Goal: Contribute content

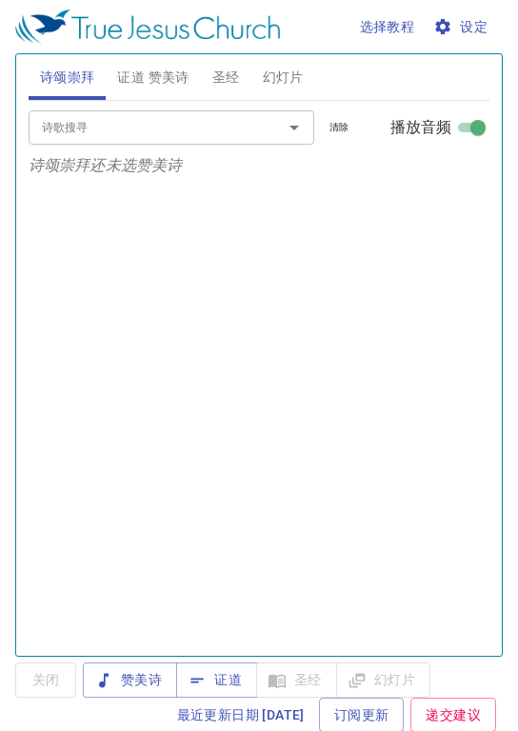
click at [160, 81] on span "证道 赞美诗" at bounding box center [152, 78] width 71 height 24
click at [228, 689] on span "证道" at bounding box center [216, 680] width 50 height 24
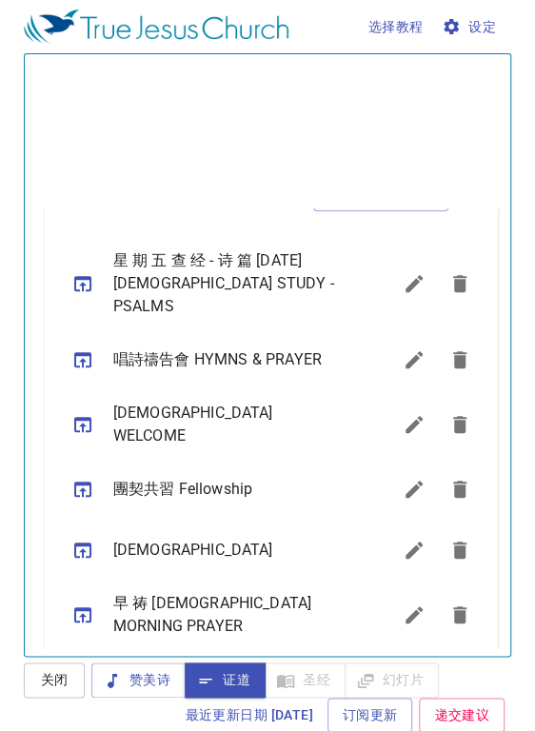
scroll to position [439, 0]
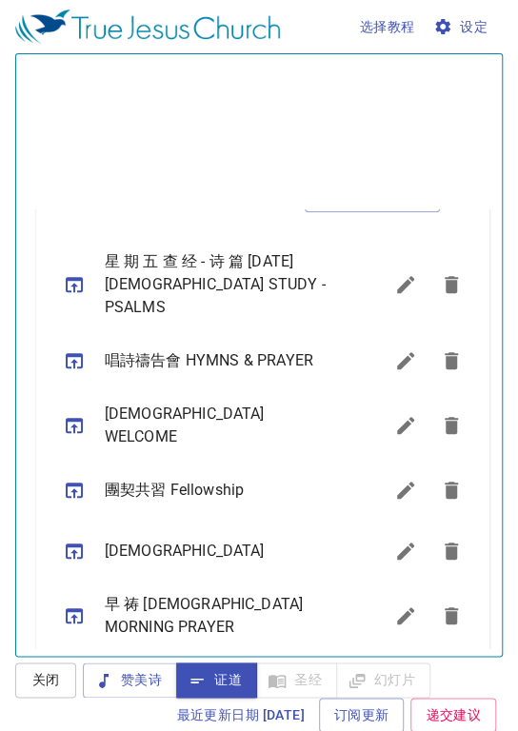
click at [397, 607] on icon "sermon lineup list" at bounding box center [405, 615] width 17 height 17
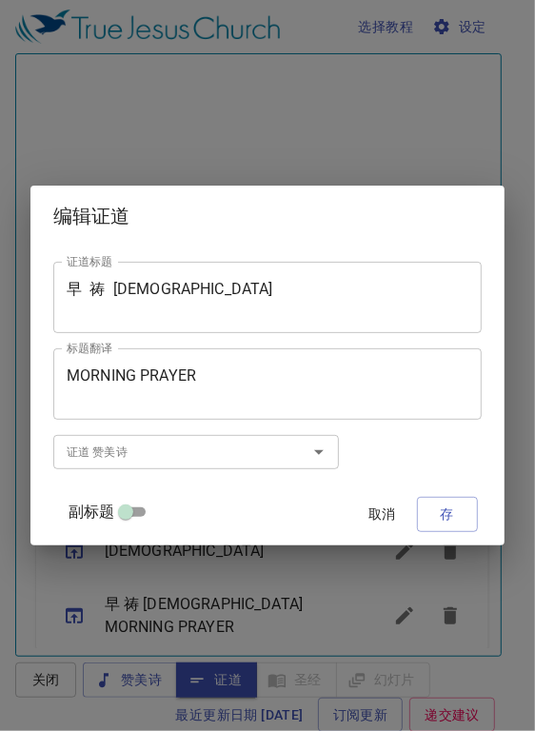
click at [138, 515] on input "副标题" at bounding box center [125, 515] width 69 height 23
checkbox input "true"
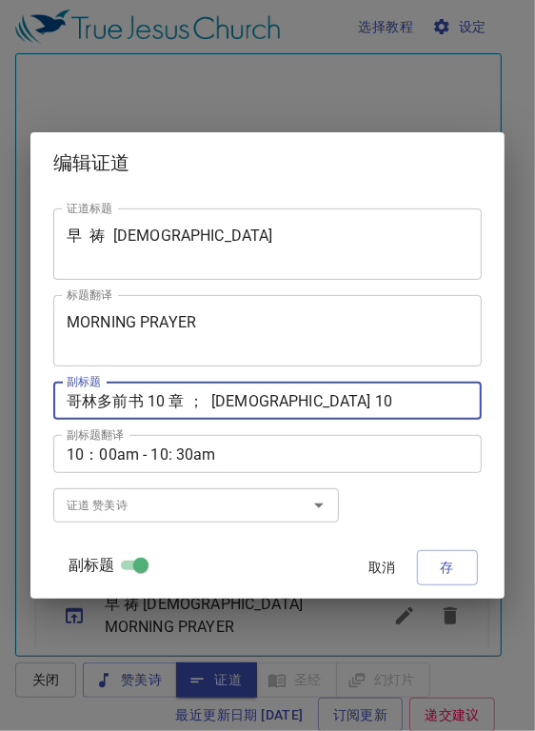
click at [145, 400] on textarea "哥林多前书 10 章 ； [DEMOGRAPHIC_DATA] 10" at bounding box center [268, 401] width 402 height 18
click at [171, 411] on div "哥林多前书 10 章 ； First Corinthians 10 副标题" at bounding box center [267, 401] width 428 height 38
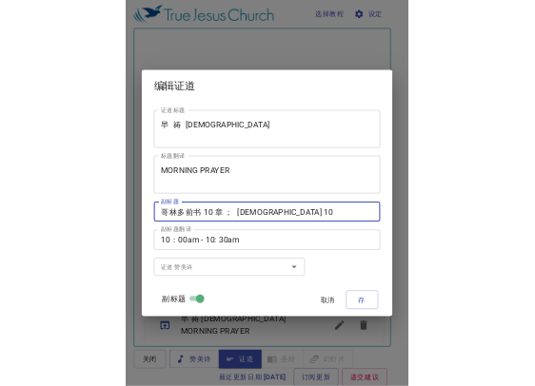
scroll to position [0, 0]
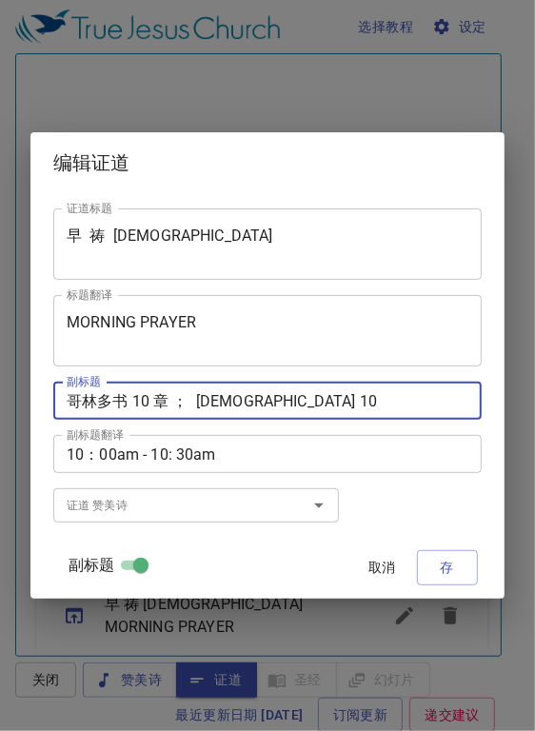
click at [130, 394] on textarea "哥林多书 10 章 ； First Corinthians 10" at bounding box center [268, 401] width 402 height 18
click at [139, 402] on textarea "哥林多书 10 章 ； First Corinthians 10" at bounding box center [268, 401] width 402 height 18
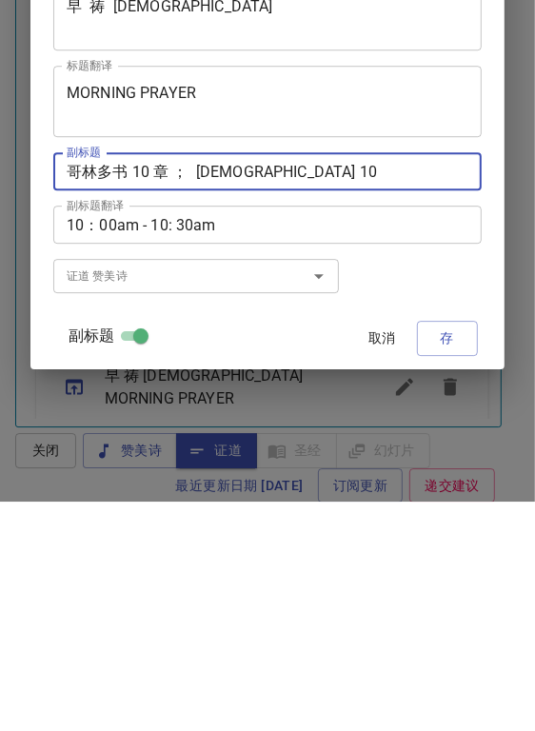
click at [131, 400] on textarea "哥林多书 10 章 ； First Corinthians 10" at bounding box center [268, 401] width 402 height 18
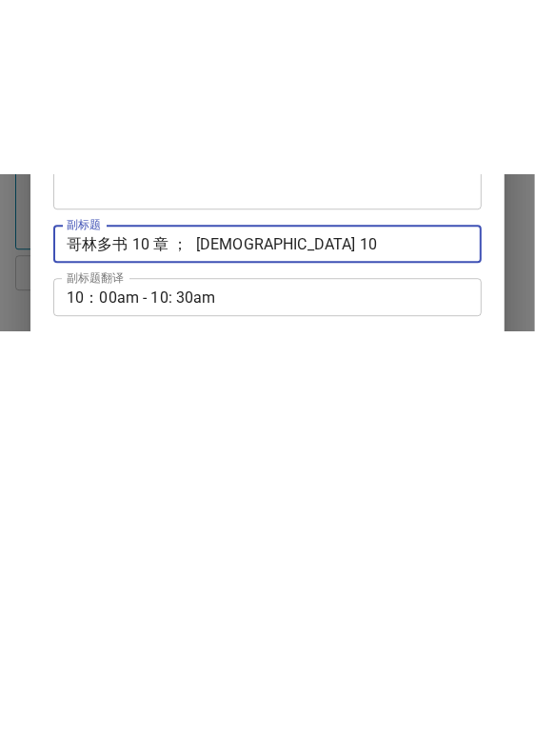
scroll to position [558, 0]
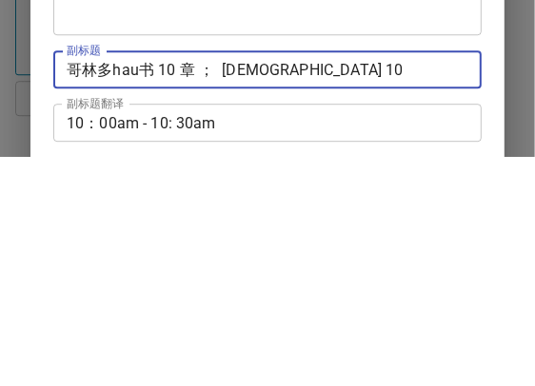
click at [147, 296] on textarea "哥林多hau书 10 章 ； First Corinthians 10" at bounding box center [268, 299] width 402 height 18
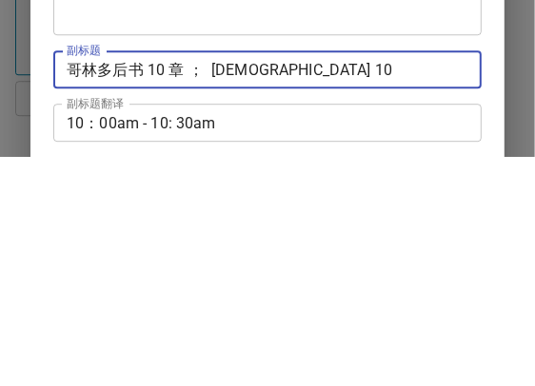
click at [175, 297] on textarea "哥林多后书 10 章 ； First Corinthians 10" at bounding box center [268, 299] width 402 height 18
click at [234, 293] on textarea "哥林多后书 3 章 ； First Corinthians 10" at bounding box center [268, 299] width 402 height 18
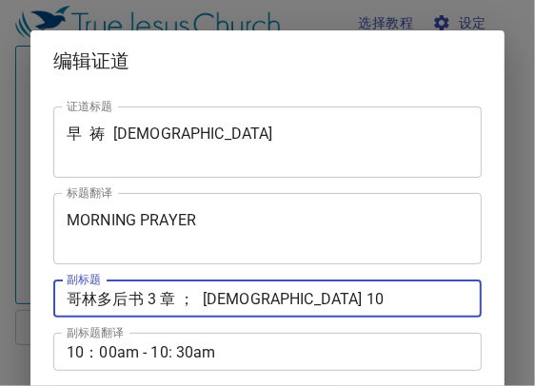
click at [245, 295] on textarea "哥林多后书 3 章 ； First Corinthians 10" at bounding box center [268, 299] width 402 height 18
click at [228, 306] on textarea "哥林多后书 3 章 ； First Corinthians 10" at bounding box center [268, 299] width 402 height 18
click at [225, 304] on textarea "哥林多后书 3 章 ； First Corinthians 10" at bounding box center [268, 299] width 402 height 18
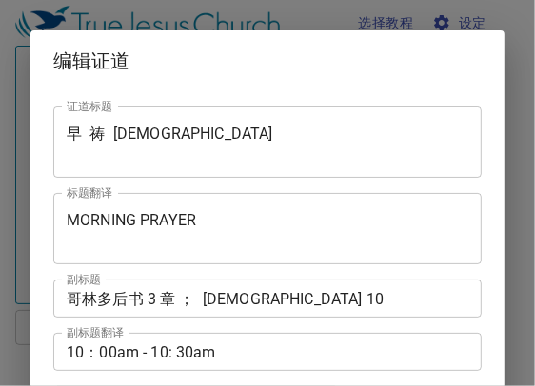
click at [222, 296] on textarea "哥林多后书 3 章 ； First Corinthians 10" at bounding box center [268, 299] width 402 height 18
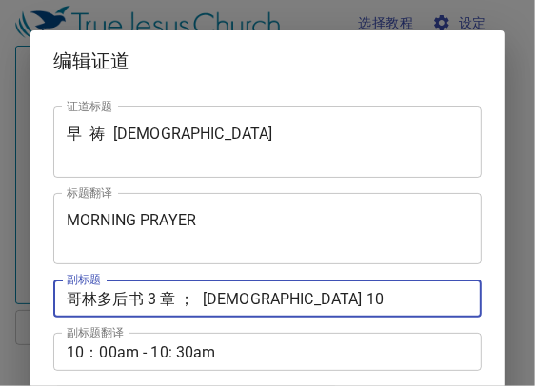
click at [236, 298] on textarea "哥林多后书 3 章 ； First Corinthians 10" at bounding box center [268, 299] width 402 height 18
click at [239, 295] on textarea "哥林多后书 3 章 ； First Corinthians 10" at bounding box center [268, 299] width 402 height 18
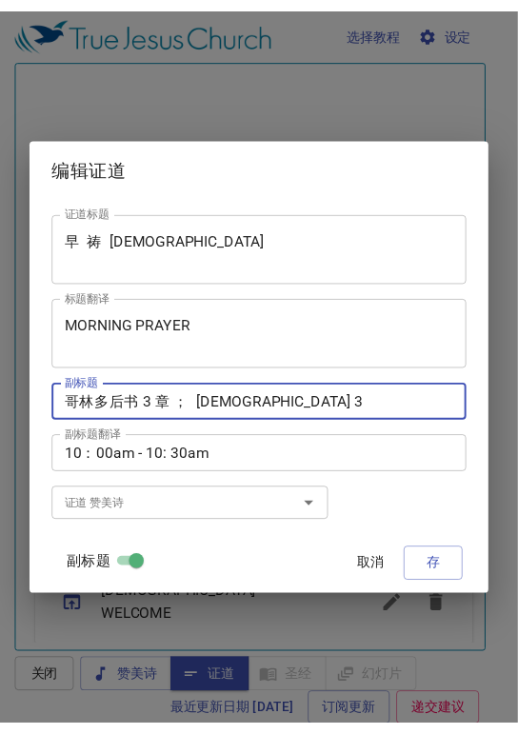
scroll to position [662, 0]
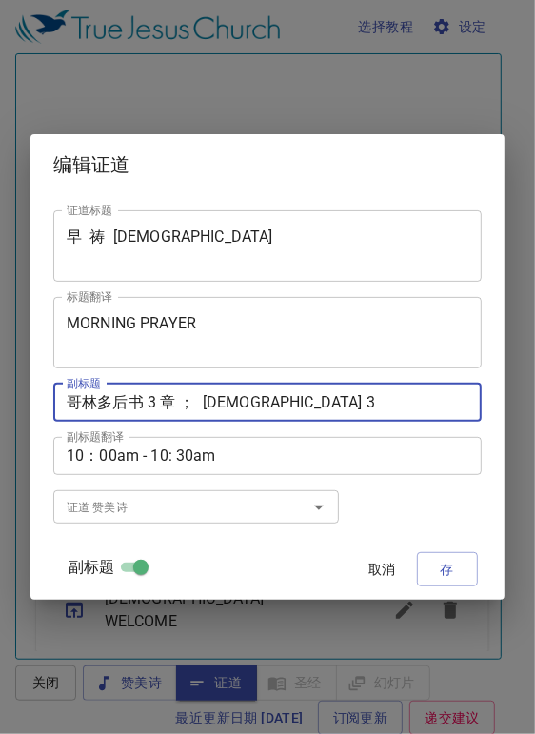
type textarea "哥林多后书 3 章 ； [DEMOGRAPHIC_DATA] 3"
click at [429, 553] on button "存" at bounding box center [447, 569] width 61 height 35
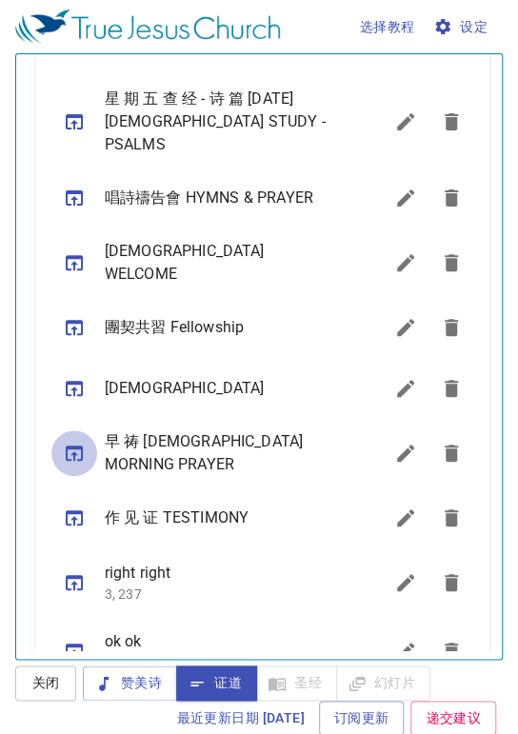
click at [68, 445] on icon "sermon lineup list" at bounding box center [74, 452] width 17 height 15
click at [397, 116] on icon "sermon lineup list" at bounding box center [405, 121] width 17 height 17
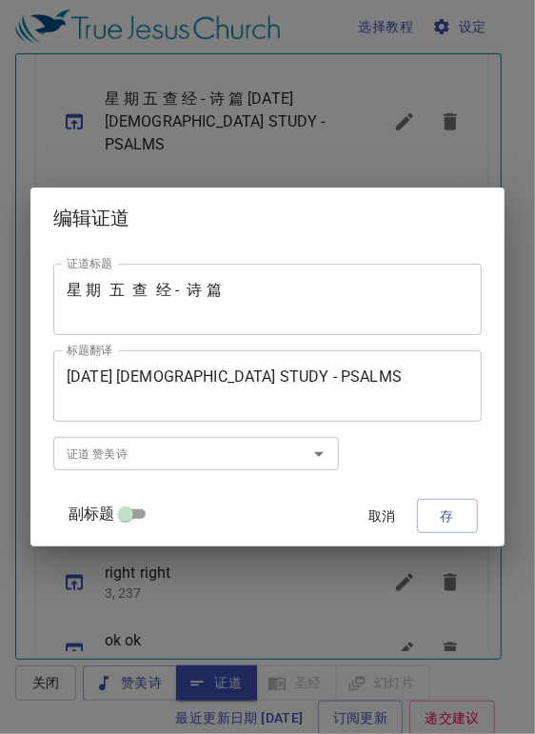
click at [144, 510] on input "副标题" at bounding box center [125, 517] width 69 height 23
checkbox input "true"
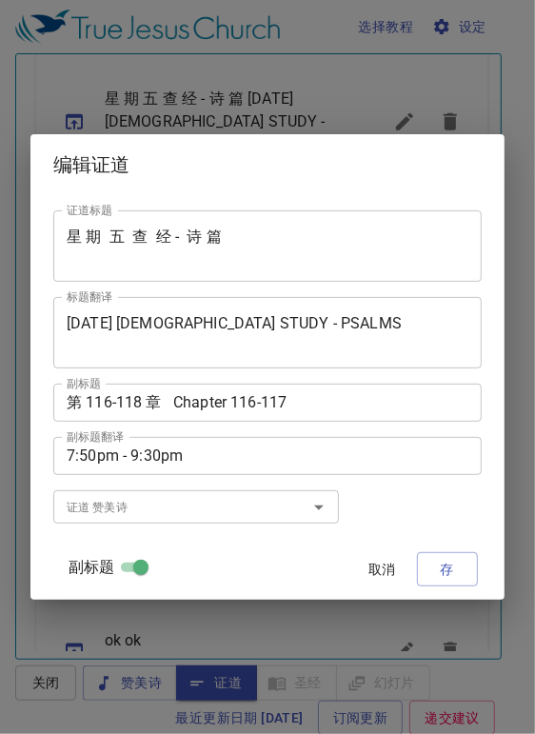
click at [161, 402] on textarea "第 116-118 章 Chapter 116-117" at bounding box center [268, 402] width 402 height 18
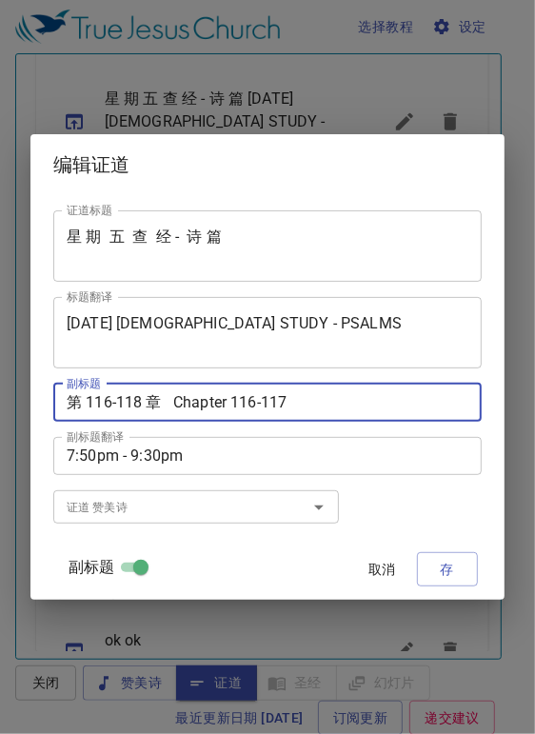
click at [157, 394] on textarea "第 116-118 章 Chapter 116-117" at bounding box center [268, 402] width 402 height 18
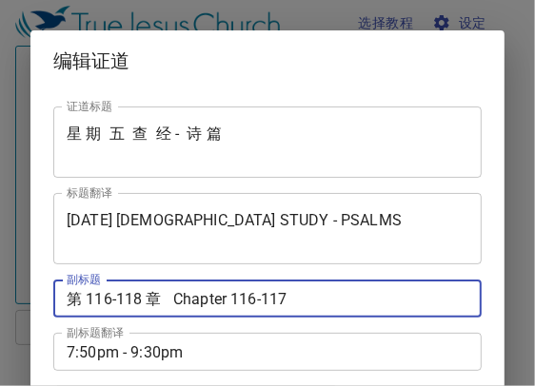
scroll to position [558, 0]
click at [297, 299] on textarea "第 116-118 章 Chapter 116-117" at bounding box center [268, 299] width 402 height 18
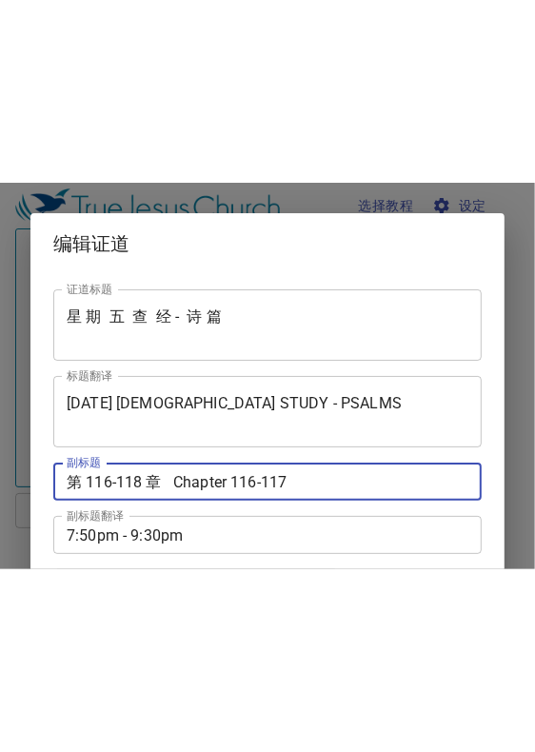
scroll to position [0, 0]
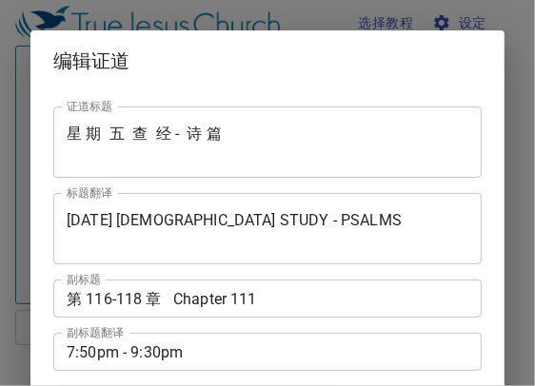
click at [314, 306] on textarea "第 116-118 章 Chapter 111" at bounding box center [268, 299] width 402 height 18
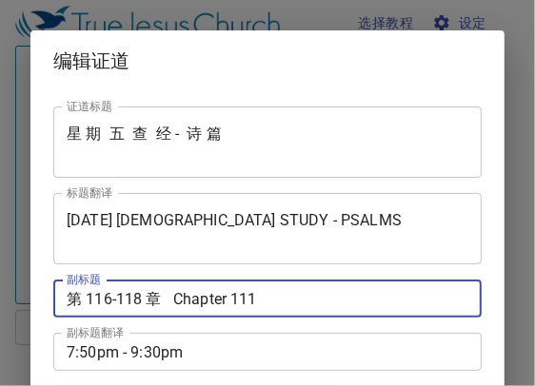
click at [314, 306] on textarea "第 116-118 章 Chapter 111" at bounding box center [268, 299] width 402 height 18
click at [149, 296] on textarea "第 116-118 章 Chapter 119" at bounding box center [268, 299] width 402 height 18
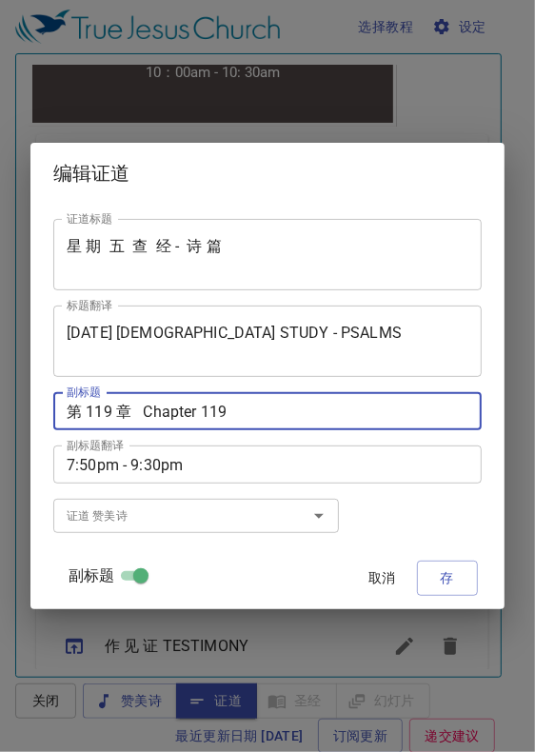
scroll to position [668, 0]
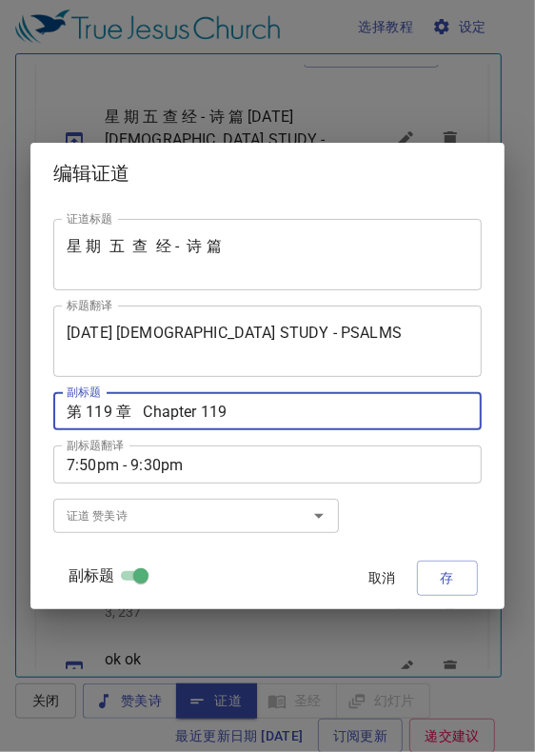
type textarea "第 119 章 Chapter 119"
click at [432, 568] on span "存" at bounding box center [447, 578] width 30 height 24
